Goal: Find specific page/section: Find specific page/section

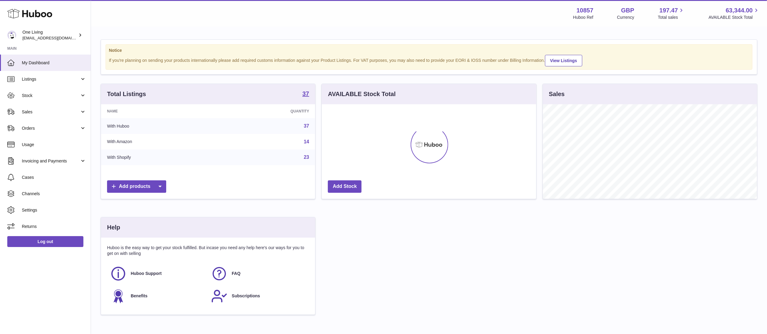
scroll to position [95, 214]
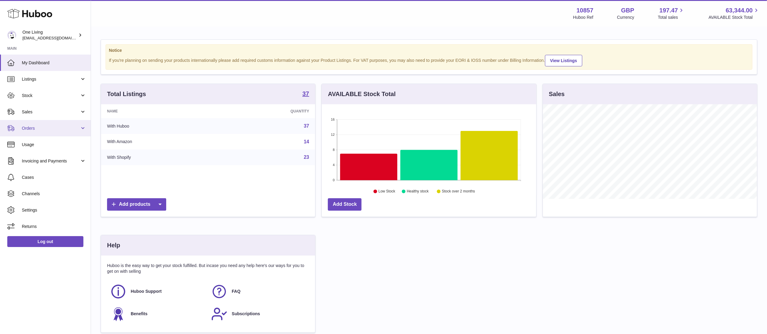
click at [54, 134] on link "Orders" at bounding box center [45, 128] width 91 height 16
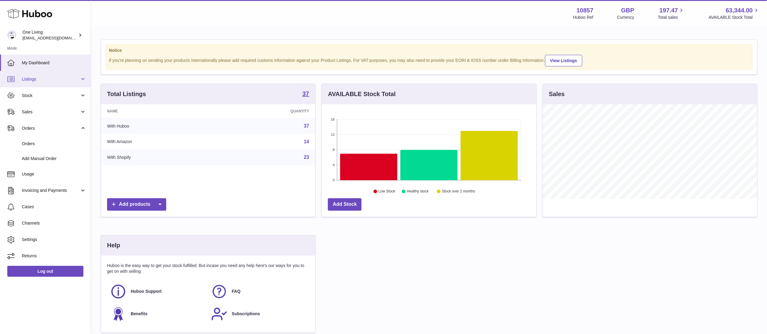
click at [63, 78] on span "Listings" at bounding box center [51, 79] width 58 height 6
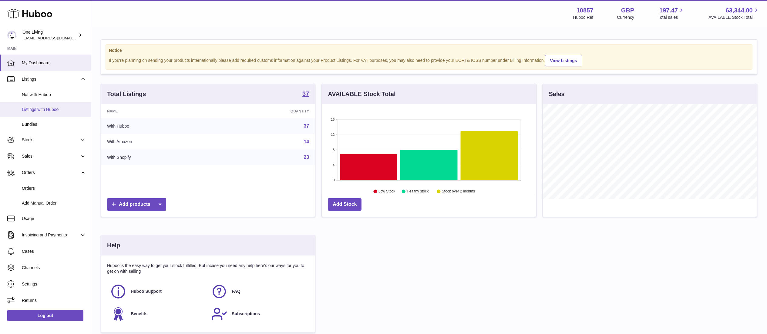
click at [71, 109] on span "Listings with Huboo" at bounding box center [54, 110] width 64 height 6
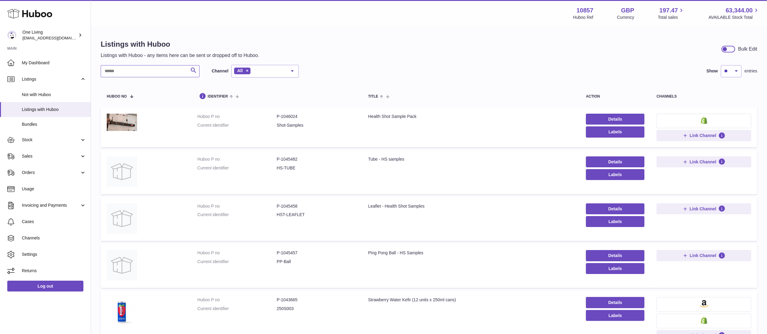
click at [154, 72] on input "text" at bounding box center [150, 71] width 99 height 12
type input "****"
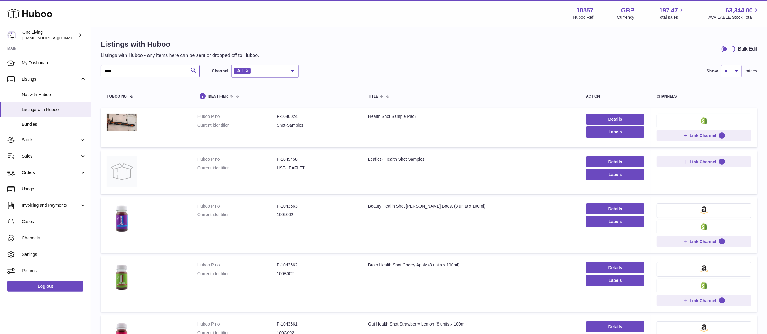
scroll to position [303, 0]
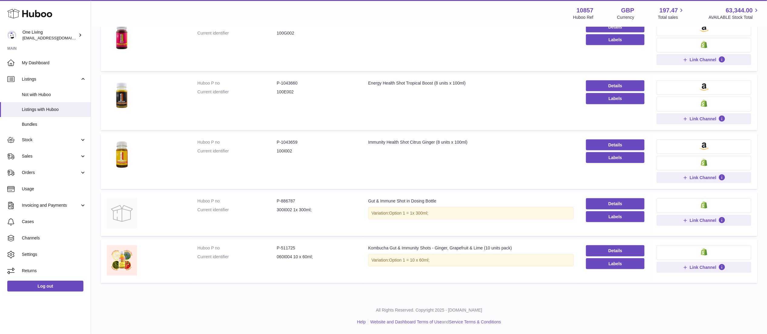
click at [294, 140] on dd "P-1043659" at bounding box center [316, 143] width 79 height 6
copy dl "P-1043659"
click at [446, 134] on td "Title Immunity Health Shot Citrus Ginger (8 units x 100ml)" at bounding box center [471, 162] width 218 height 56
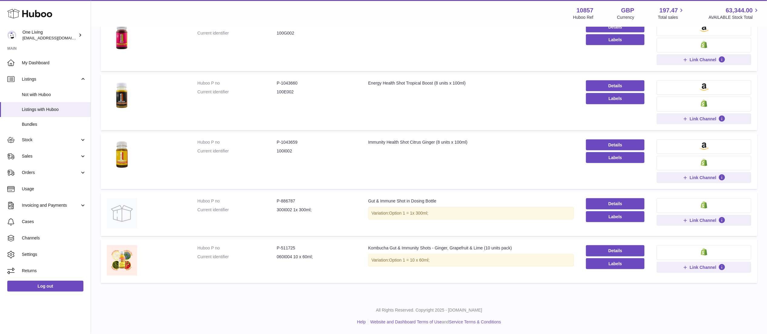
click at [438, 140] on div "Immunity Health Shot Citrus Ginger (8 units x 100ml)" at bounding box center [471, 143] width 206 height 6
copy tr "Immunity Health Shot Citrus Ginger (8 units x 100ml)"
click at [289, 81] on dd "P-1043660" at bounding box center [316, 83] width 79 height 6
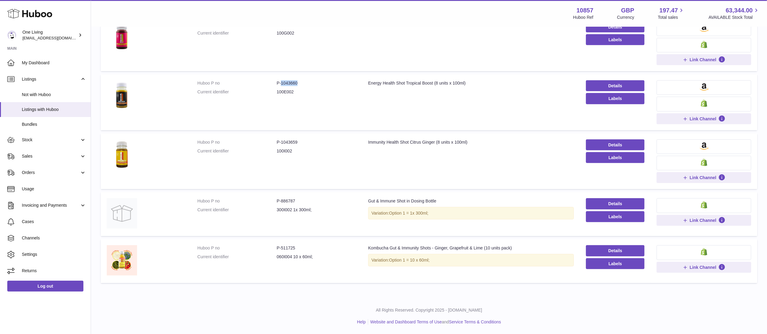
click at [289, 81] on dd "P-1043660" at bounding box center [316, 83] width 79 height 6
copy dl "P-1043660"
drag, startPoint x: 413, startPoint y: 75, endPoint x: 408, endPoint y: 82, distance: 8.6
click at [410, 77] on td "Title Energy Health Shot Tropical Boost (8 units x 100ml)" at bounding box center [471, 102] width 218 height 56
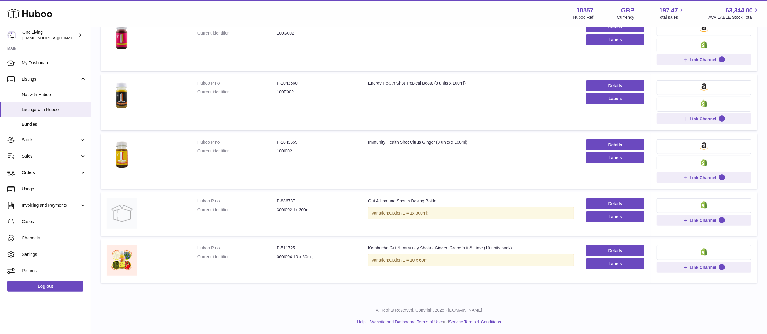
click at [408, 82] on div "Energy Health Shot Tropical Boost (8 units x 100ml)" at bounding box center [471, 83] width 206 height 6
copy tr "Energy Health Shot Tropical Boost (8 units x 100ml)"
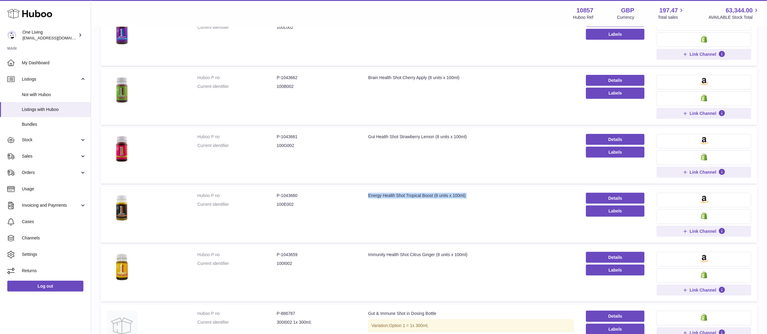
scroll to position [186, 0]
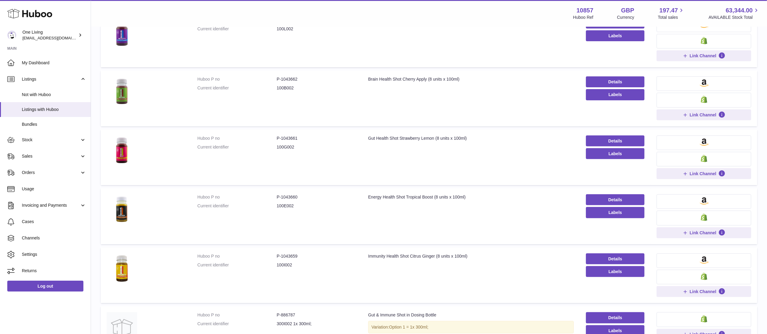
click at [274, 140] on dt "Huboo P no" at bounding box center [237, 139] width 79 height 6
click at [283, 138] on dd "P-1043661" at bounding box center [316, 139] width 79 height 6
copy dl "P-1043661"
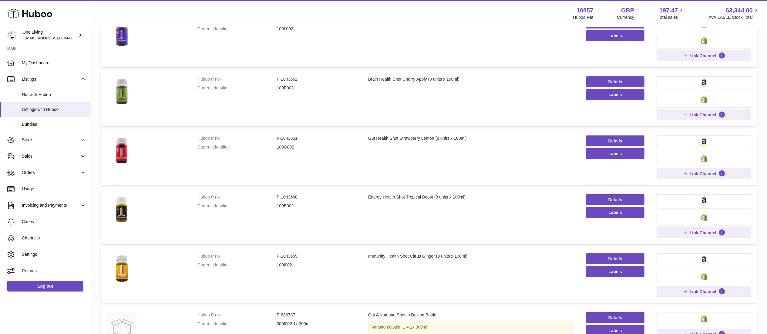
click at [409, 137] on div "Gut Health Shot Strawberry Lemon (8 units x 100ml)" at bounding box center [471, 139] width 206 height 6
copy tr "Gut Health Shot Strawberry Lemon (8 units x 100ml)"
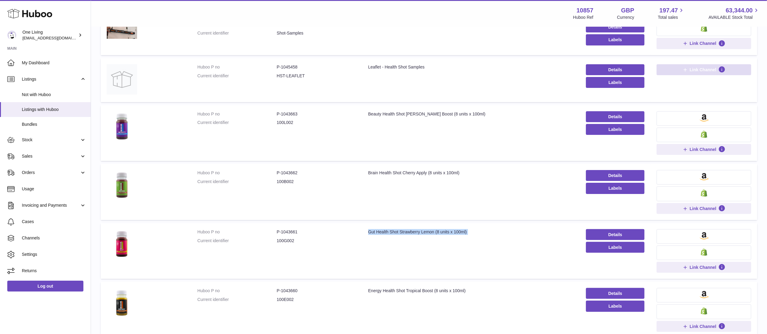
scroll to position [55, 0]
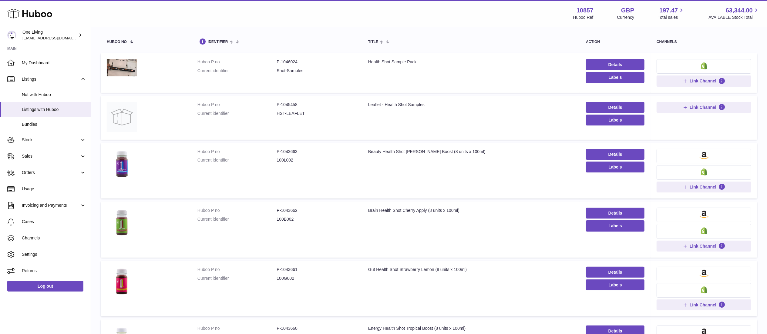
click at [285, 208] on td "Huboo P no P-1043662 Current identifier 100B002" at bounding box center [276, 230] width 171 height 56
copy dl "P-1043662"
click at [411, 215] on td "Title Brain Health Shot Cherry Apply (8 units x 100ml)" at bounding box center [471, 230] width 218 height 56
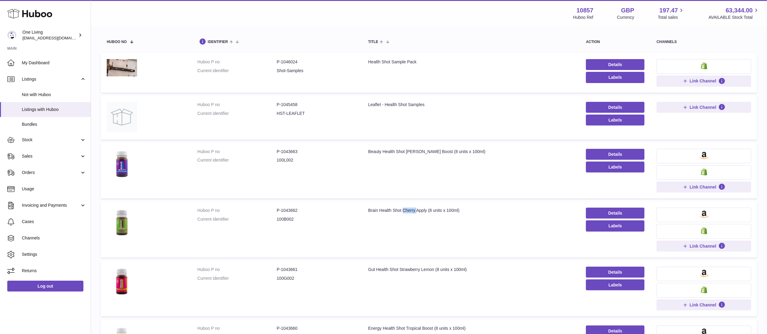
click at [411, 214] on td "Title Brain Health Shot Cherry Apply (8 units x 100ml)" at bounding box center [471, 230] width 218 height 56
click at [411, 213] on div "Brain Health Shot Cherry Apply (8 units x 100ml)" at bounding box center [471, 211] width 206 height 6
click at [411, 212] on div "Brain Health Shot Cherry Apply (8 units x 100ml)" at bounding box center [471, 211] width 206 height 6
click at [410, 209] on div "Brain Health Shot Cherry Apply (8 units x 100ml)" at bounding box center [471, 211] width 206 height 6
click at [410, 208] on div "Brain Health Shot Cherry Apply (8 units x 100ml)" at bounding box center [471, 211] width 206 height 6
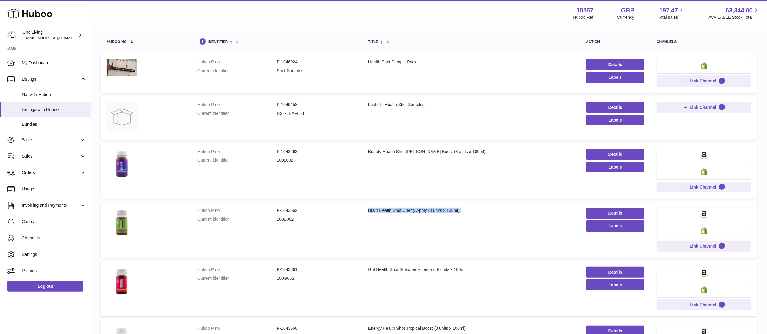
click at [410, 208] on div "Brain Health Shot Cherry Apply (8 units x 100ml)" at bounding box center [471, 211] width 206 height 6
copy tr "Brain Health Shot Cherry Apply (8 units x 100ml)"
click at [290, 150] on dd "P-1043663" at bounding box center [316, 152] width 79 height 6
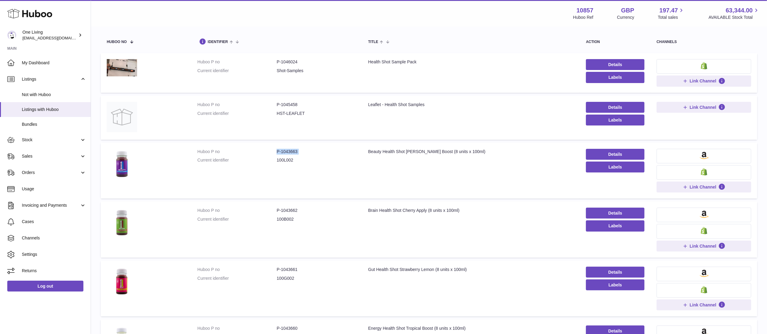
copy dl "P-1043663"
click at [384, 152] on div "Beauty Health Shot Berry Boost (8 units x 100ml)" at bounding box center [471, 152] width 206 height 6
copy tr "Beauty Health Shot Berry Boost (8 units x 100ml)"
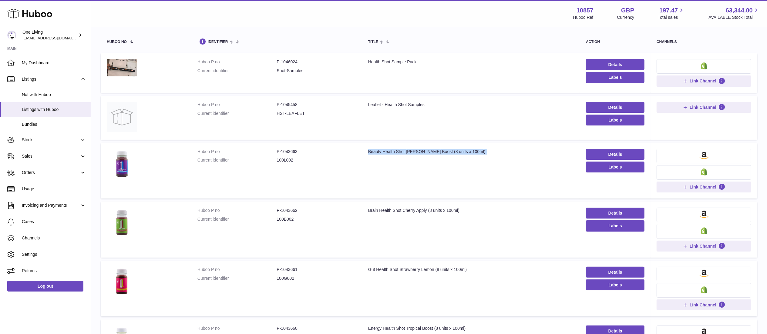
scroll to position [0, 0]
